Goal: Task Accomplishment & Management: Use online tool/utility

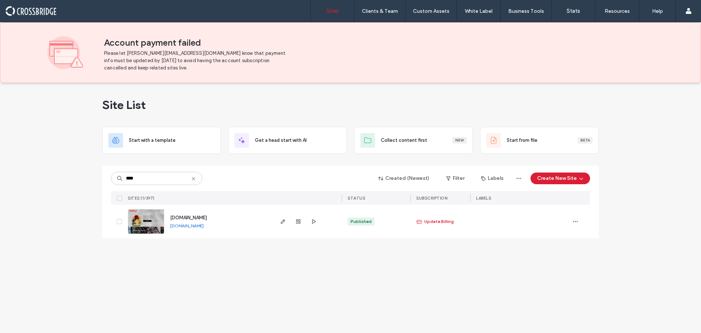
type input "****"
click at [151, 215] on img at bounding box center [146, 234] width 36 height 50
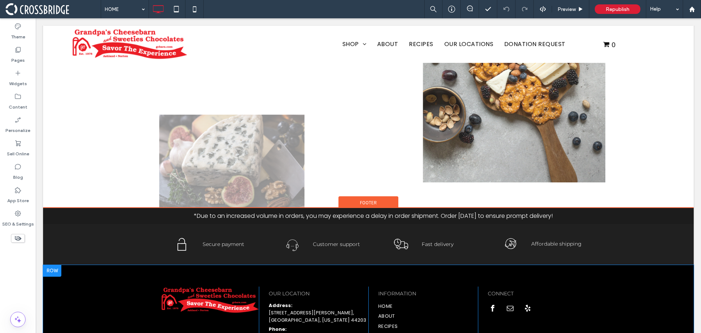
scroll to position [967, 0]
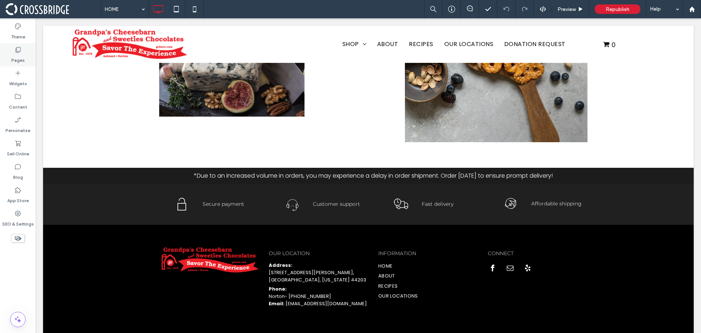
click at [24, 51] on div "Pages" at bounding box center [18, 54] width 36 height 23
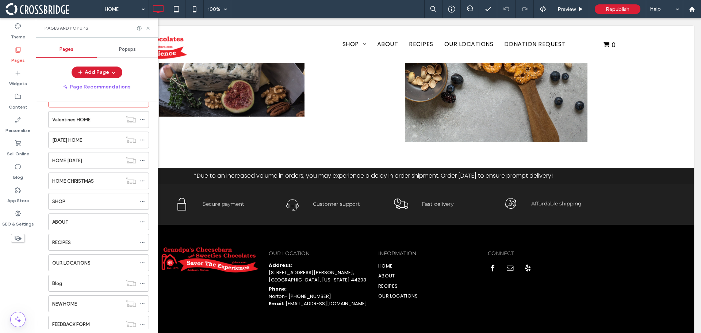
scroll to position [37, 0]
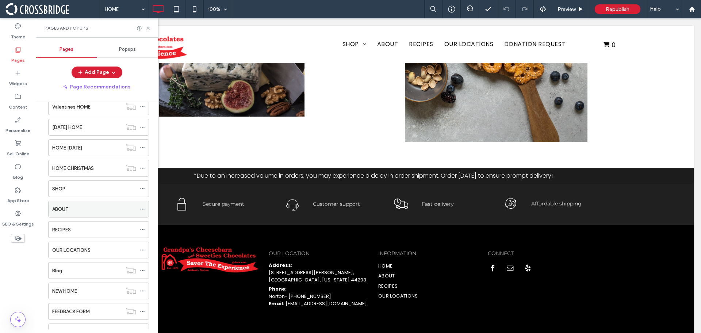
click at [77, 206] on div "ABOUT" at bounding box center [94, 209] width 84 height 8
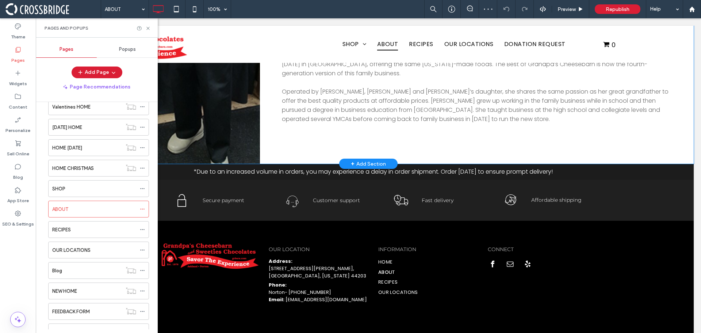
scroll to position [523, 0]
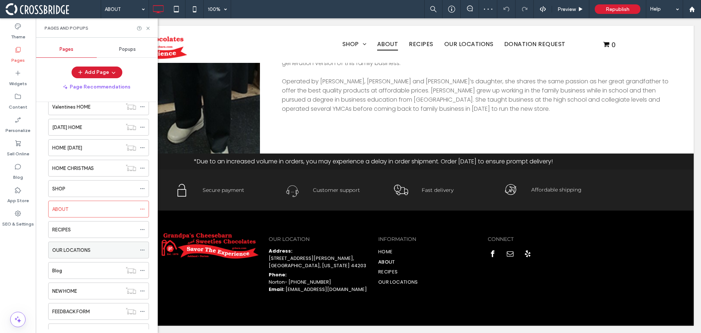
click at [82, 246] on label "OUR LOCATIONS" at bounding box center [71, 250] width 38 height 13
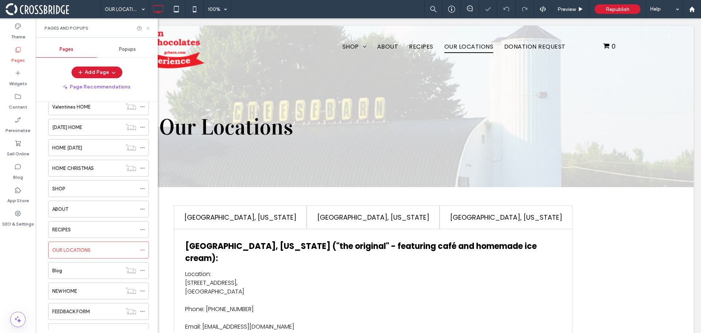
click at [149, 27] on icon at bounding box center [147, 28] width 5 height 5
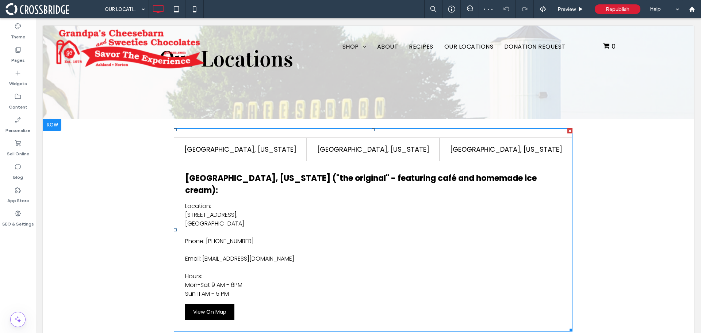
scroll to position [73, 0]
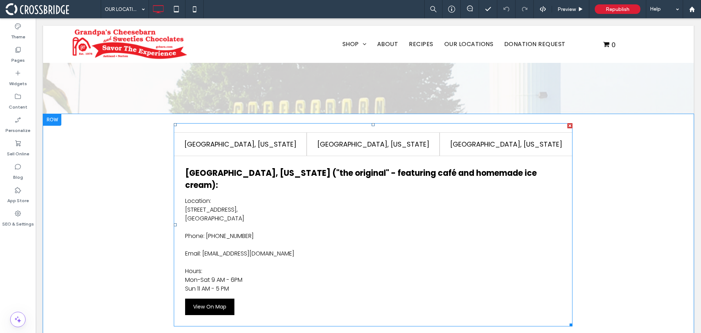
click at [353, 144] on span at bounding box center [373, 224] width 399 height 203
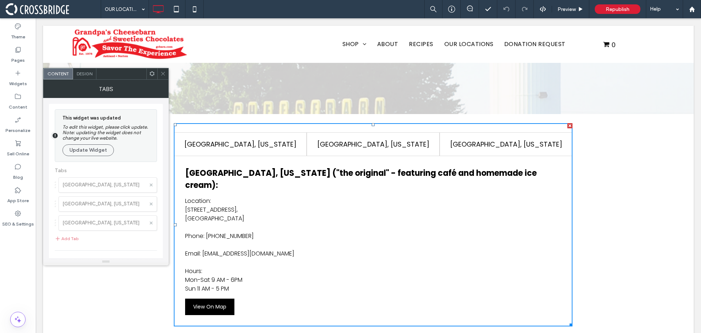
click at [84, 206] on div at bounding box center [106, 190] width 114 height 172
click at [84, 152] on button "Update Widget" at bounding box center [87, 150] width 51 height 12
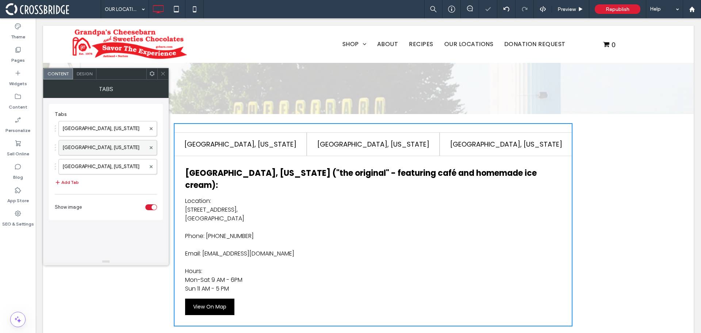
click at [84, 149] on label "Norton, Ohio" at bounding box center [103, 147] width 83 height 15
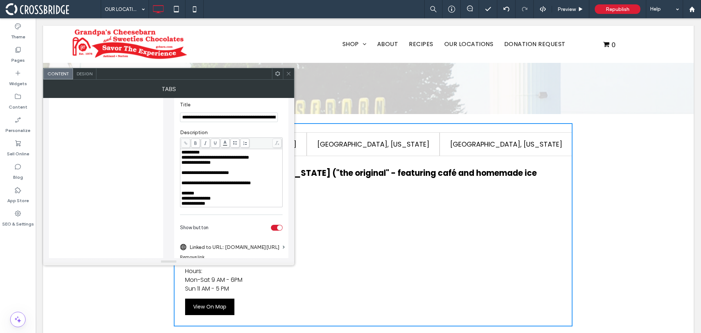
scroll to position [183, 0]
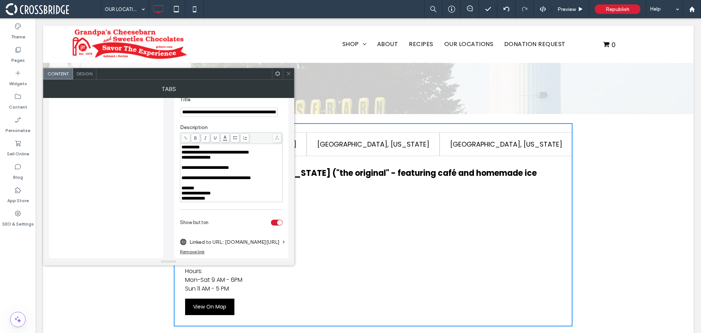
click at [205, 200] on span "**********" at bounding box center [193, 198] width 24 height 5
click at [289, 76] on span at bounding box center [288, 73] width 5 height 11
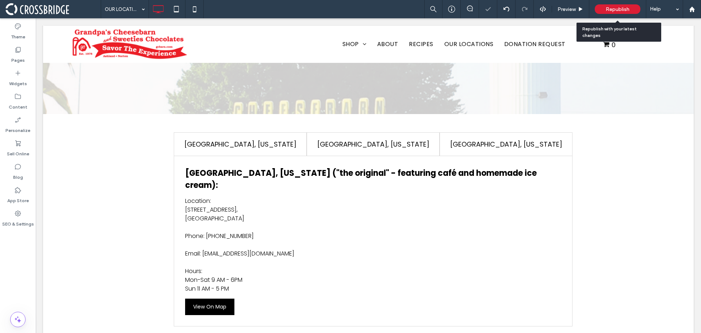
click at [604, 12] on div "Republish" at bounding box center [618, 8] width 46 height 9
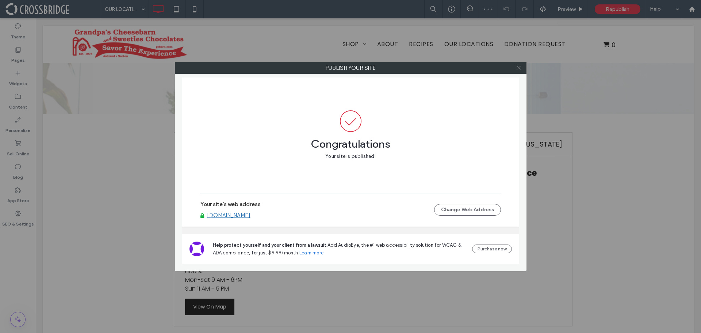
click at [519, 66] on icon at bounding box center [518, 67] width 5 height 5
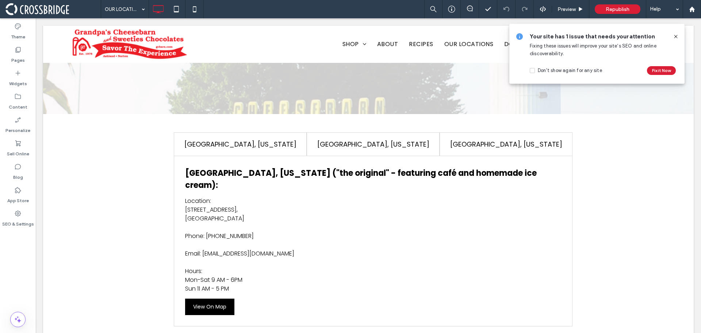
click at [617, 11] on span "Republish" at bounding box center [618, 9] width 24 height 6
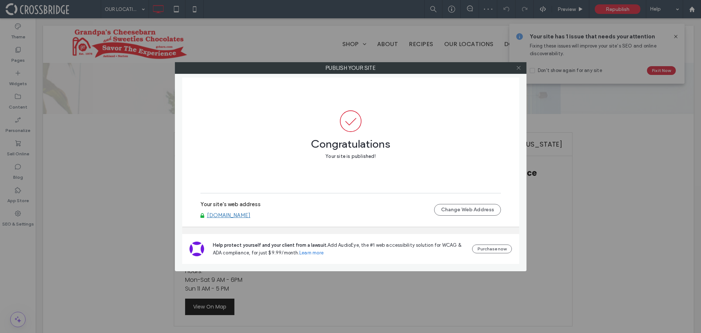
click at [517, 65] on icon at bounding box center [518, 67] width 5 height 5
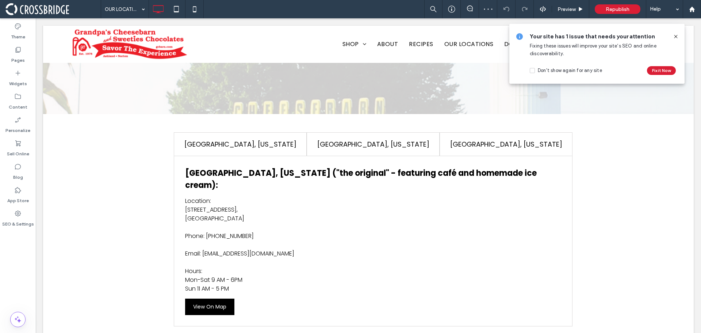
click at [673, 35] on icon at bounding box center [676, 37] width 6 height 6
